Goal: Transaction & Acquisition: Obtain resource

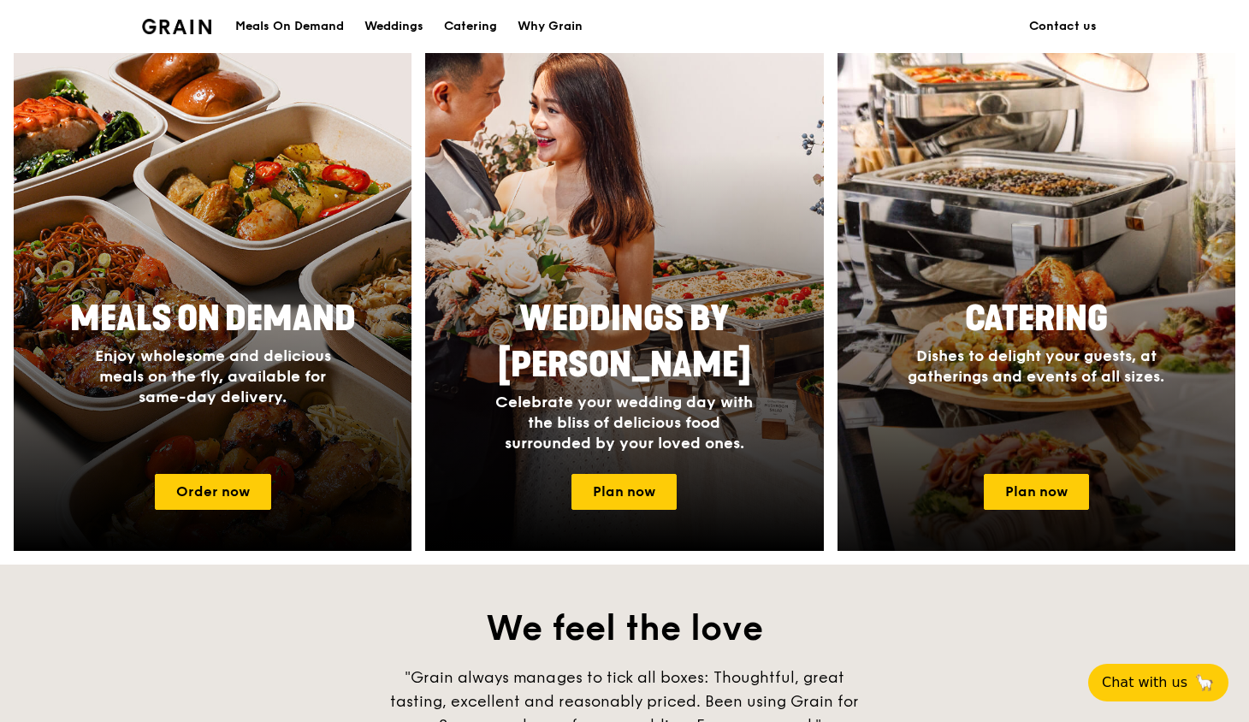
scroll to position [630, 0]
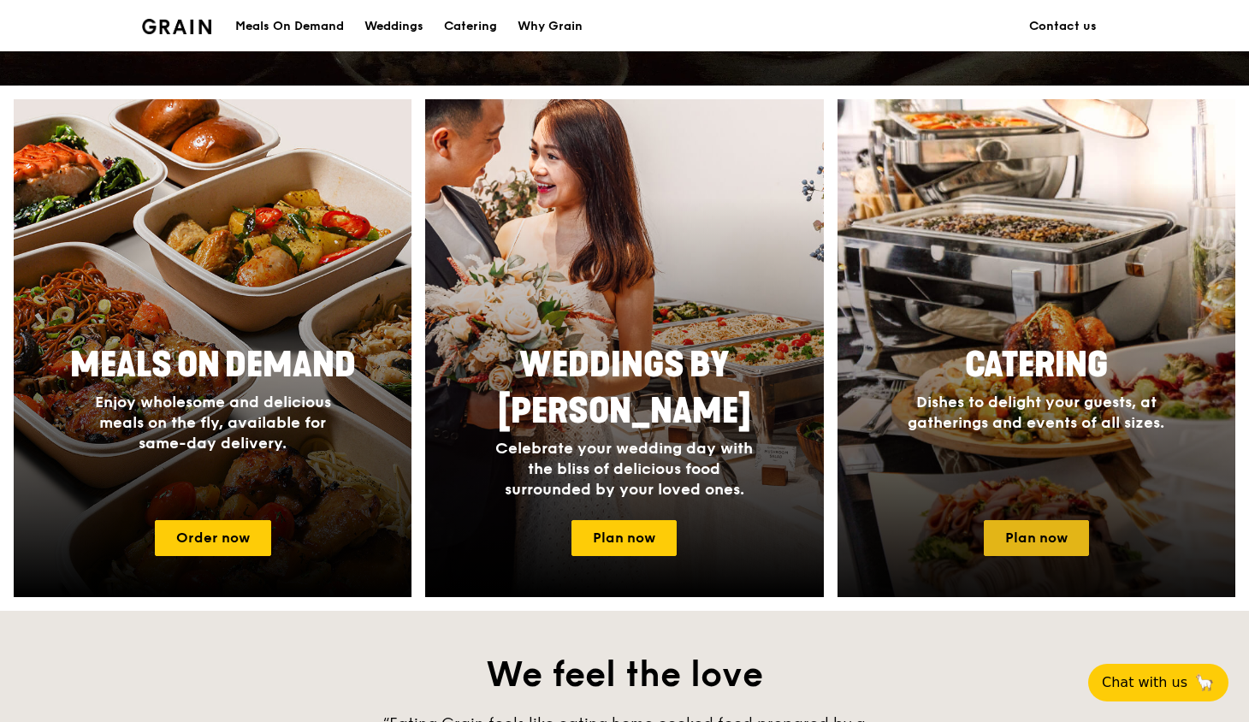
click at [1032, 521] on link "Plan now" at bounding box center [1036, 538] width 105 height 36
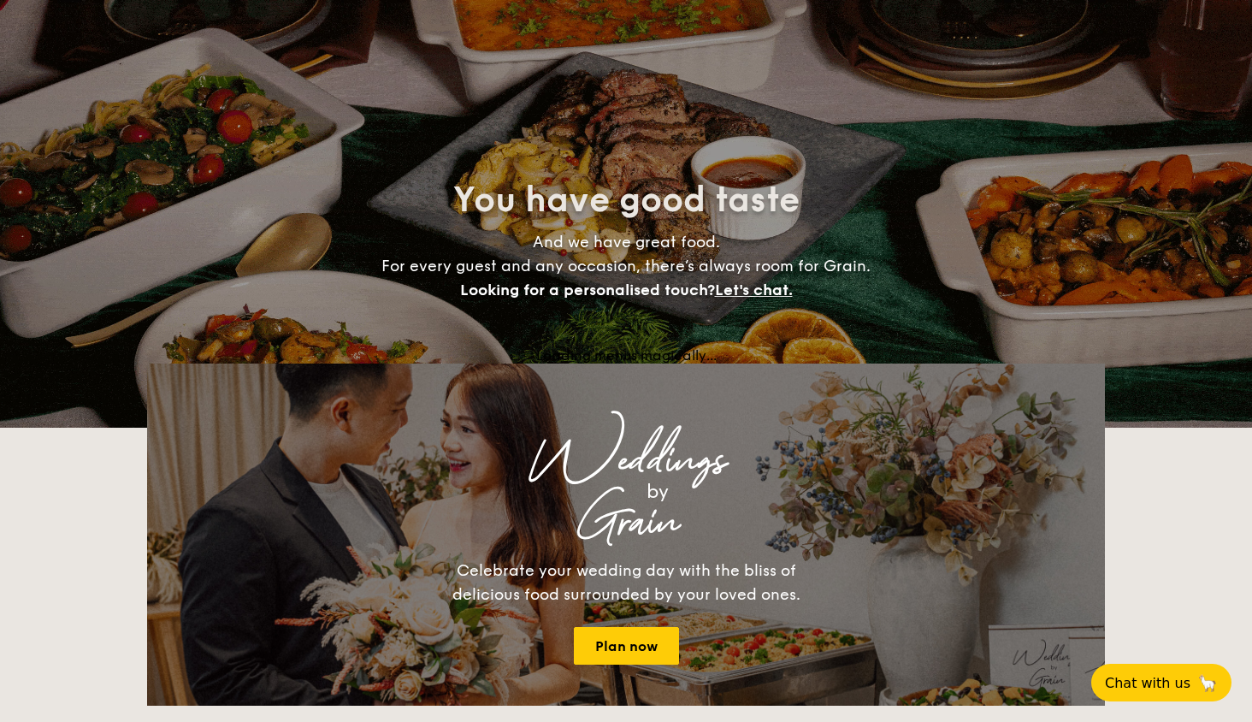
select select
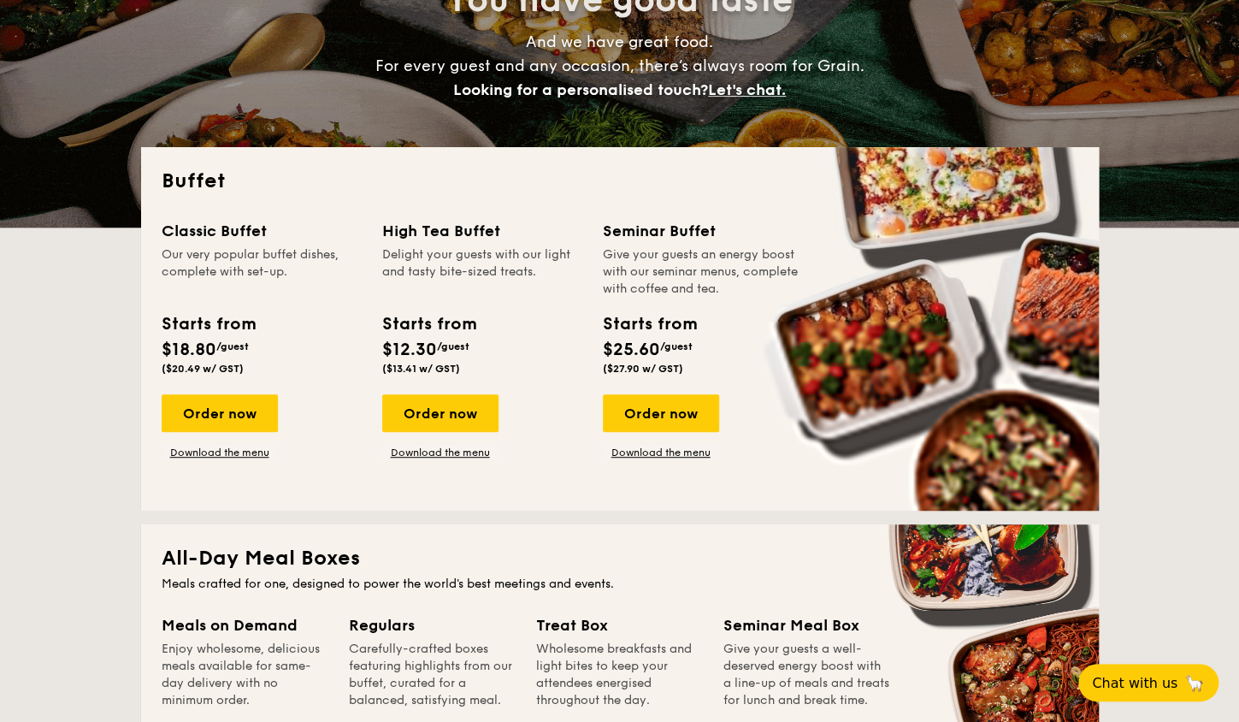
scroll to position [171, 0]
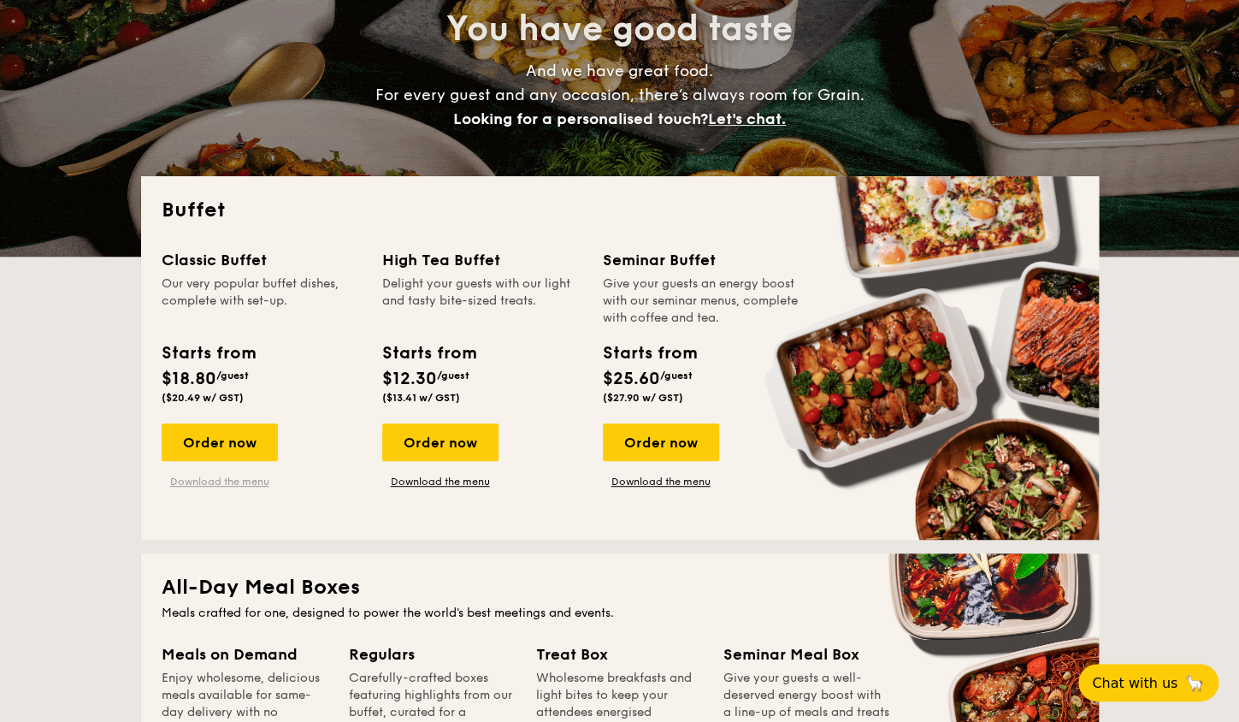
click at [215, 477] on link "Download the menu" at bounding box center [220, 482] width 116 height 14
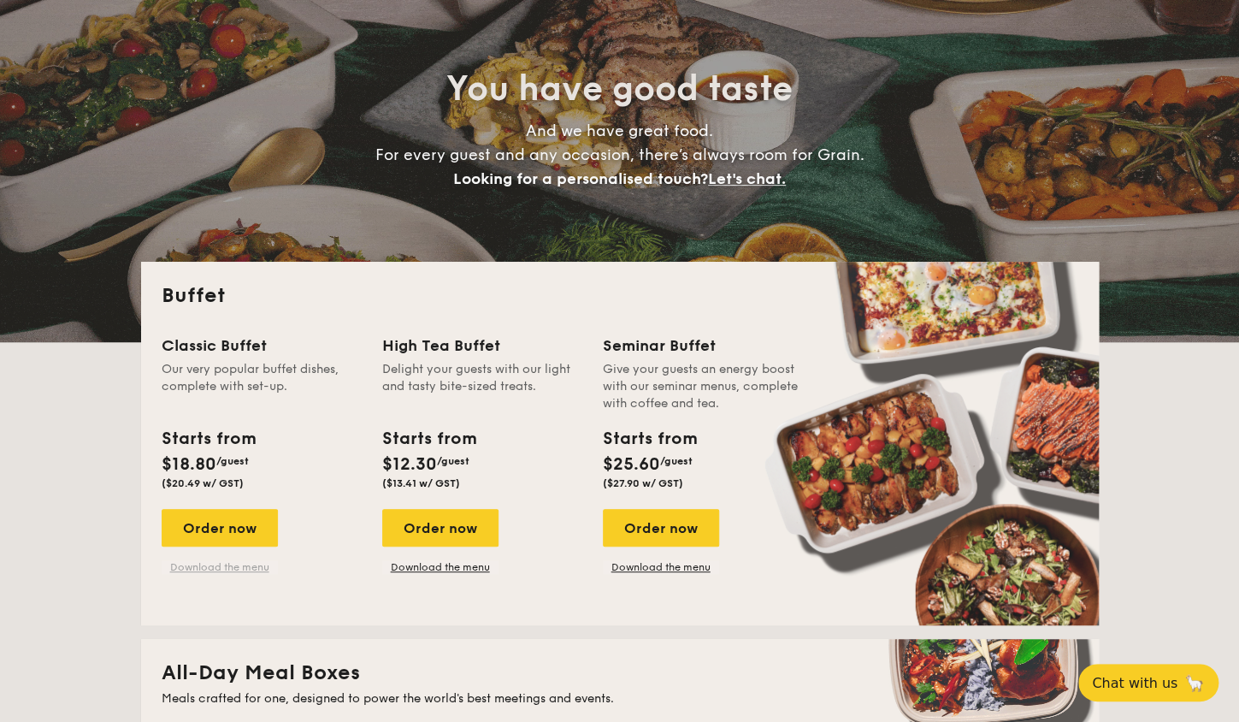
scroll to position [257, 0]
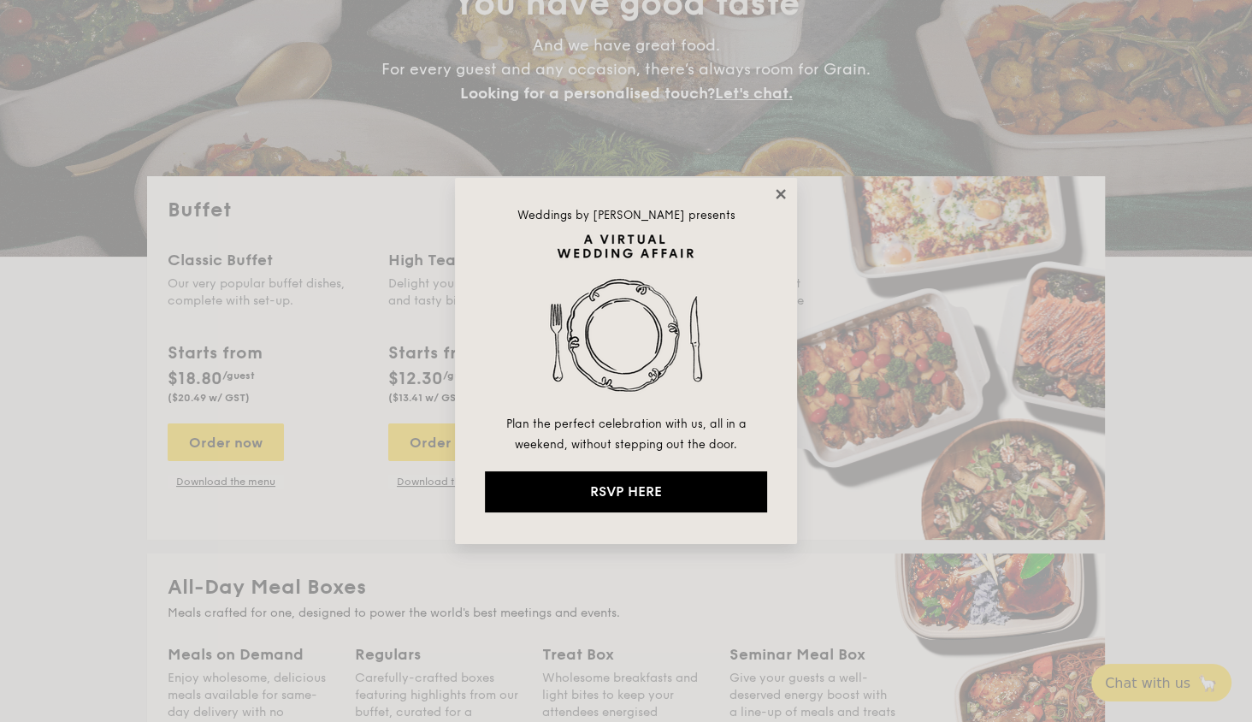
click at [784, 193] on icon at bounding box center [780, 193] width 15 height 15
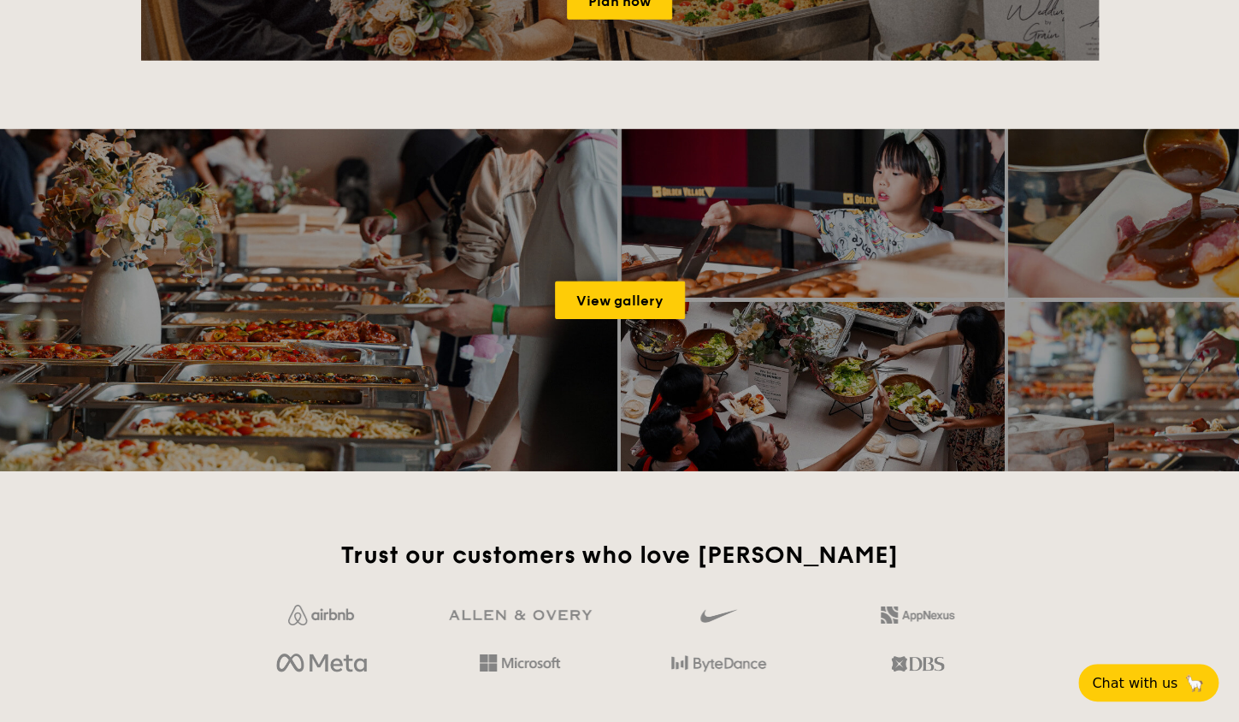
scroll to position [2224, 0]
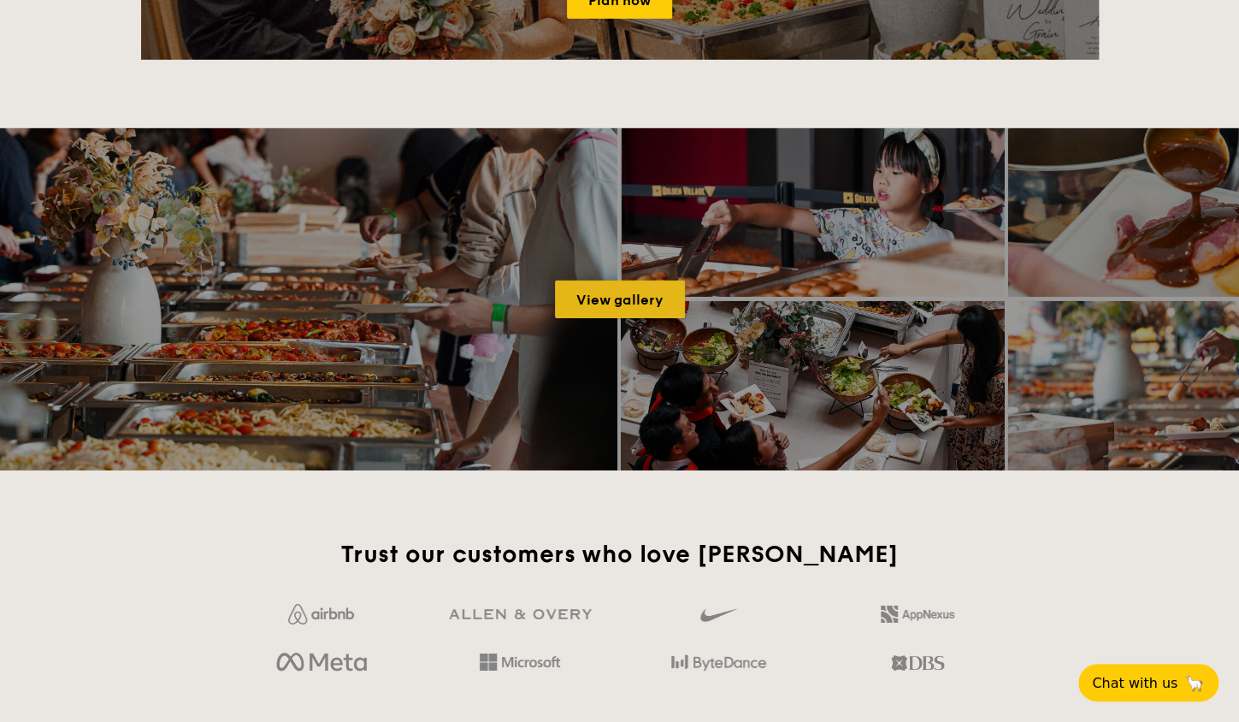
click at [619, 296] on link "View gallery" at bounding box center [620, 300] width 130 height 38
